Goal: Task Accomplishment & Management: Manage account settings

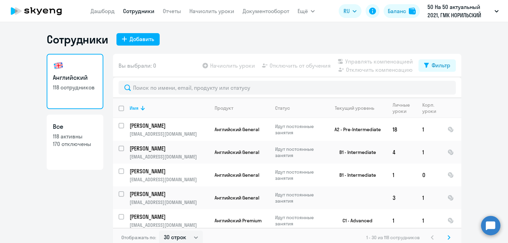
select select "30"
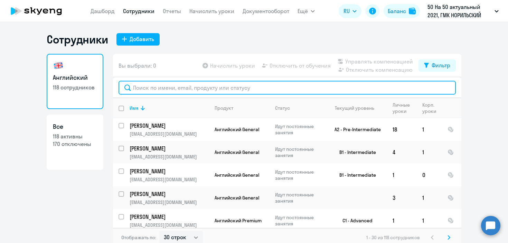
click at [176, 83] on input "text" at bounding box center [286, 88] width 337 height 14
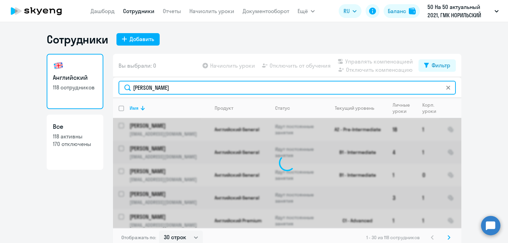
type input "будылина"
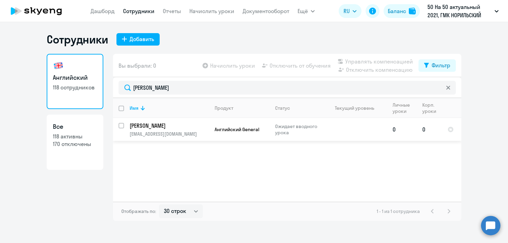
click at [228, 130] on span "Английский General" at bounding box center [237, 129] width 45 height 6
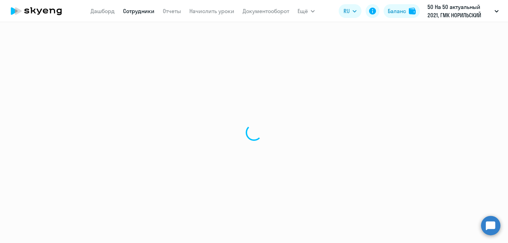
select select "english"
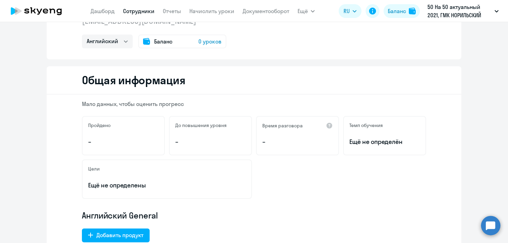
scroll to position [43, 0]
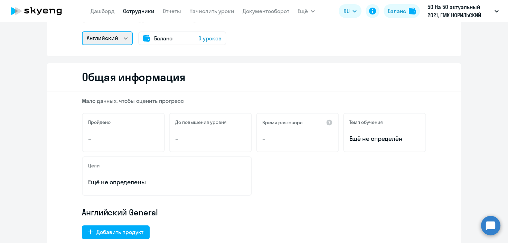
click at [119, 42] on select "Английский" at bounding box center [107, 38] width 51 height 14
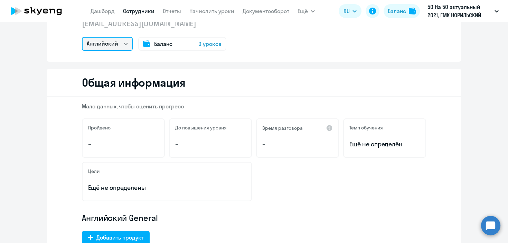
scroll to position [0, 0]
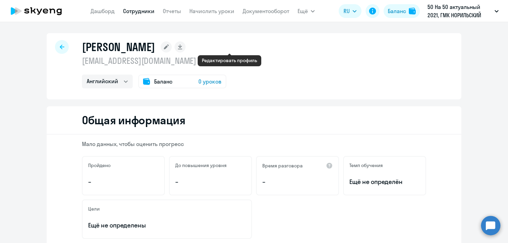
click at [172, 51] on rect at bounding box center [166, 46] width 11 height 11
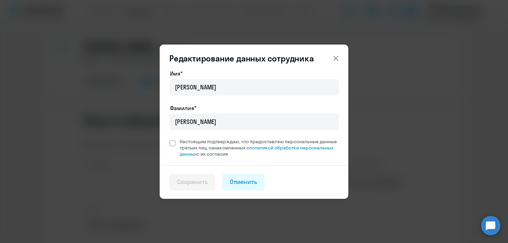
click at [337, 60] on icon at bounding box center [336, 58] width 8 height 8
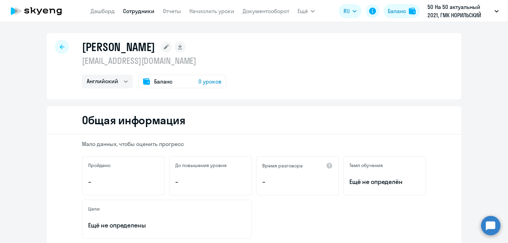
click at [61, 35] on div "Будылина Татьяна Юрьевна 9152180759@mail.ru Английский Баланс 0 уроков" at bounding box center [254, 66] width 415 height 66
click at [59, 42] on div at bounding box center [62, 47] width 14 height 14
select select "30"
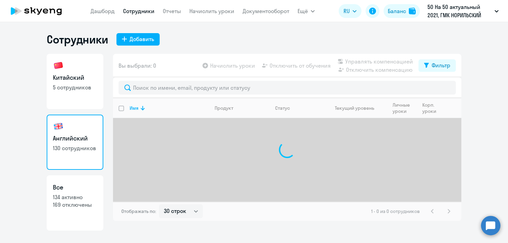
click at [74, 79] on h3 "Китайский" at bounding box center [75, 77] width 44 height 9
select select "30"
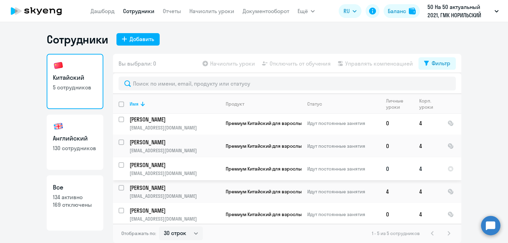
scroll to position [3, 0]
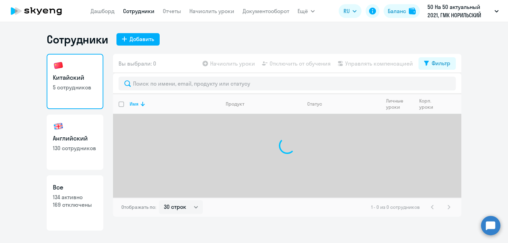
select select "30"
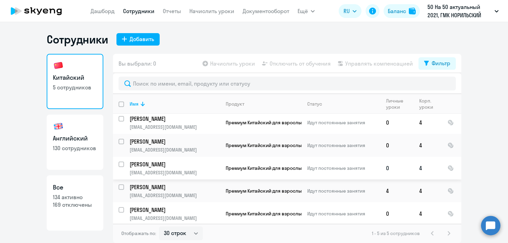
scroll to position [3, 0]
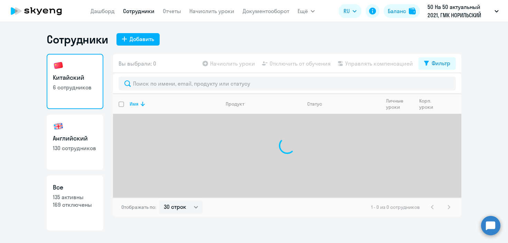
select select "30"
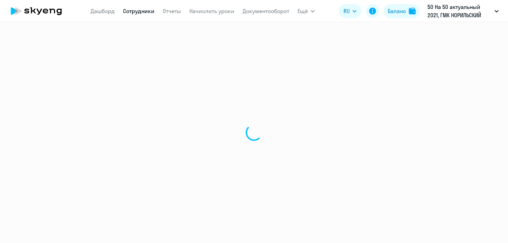
select select "30"
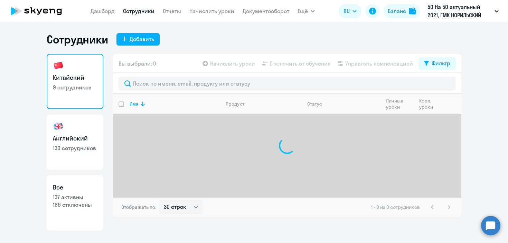
select select "30"
